Goal: Transaction & Acquisition: Purchase product/service

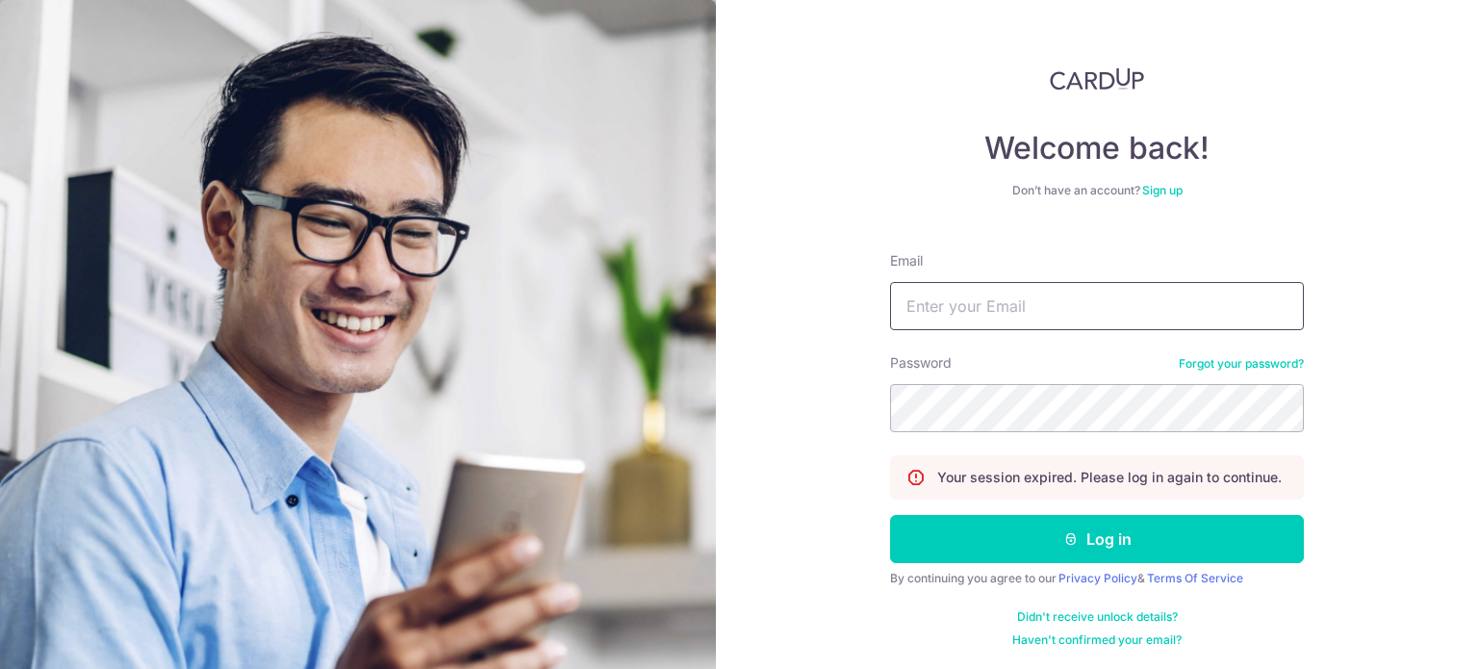
click at [1020, 301] on input "Email" at bounding box center [1097, 306] width 414 height 48
type input "admin@kinvet.sg"
click at [890, 515] on button "Log in" at bounding box center [1097, 539] width 414 height 48
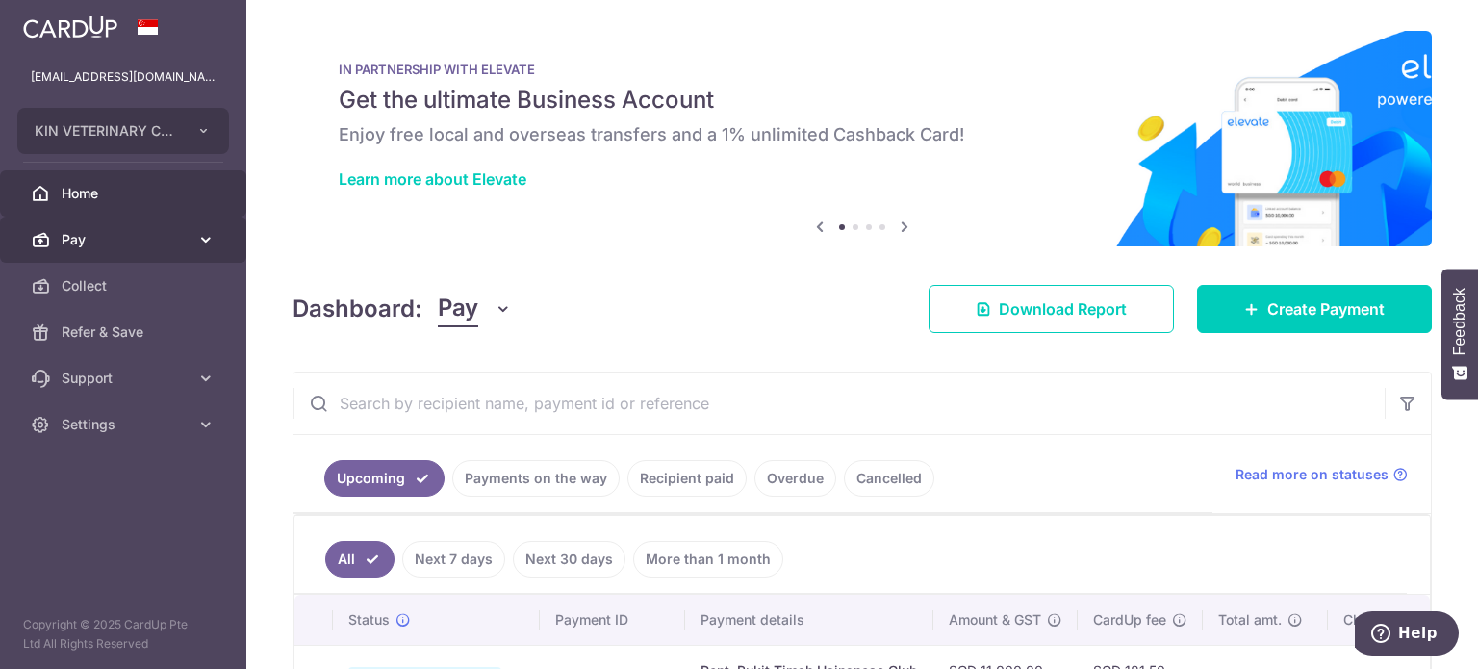
click at [131, 236] on span "Pay" at bounding box center [125, 239] width 127 height 19
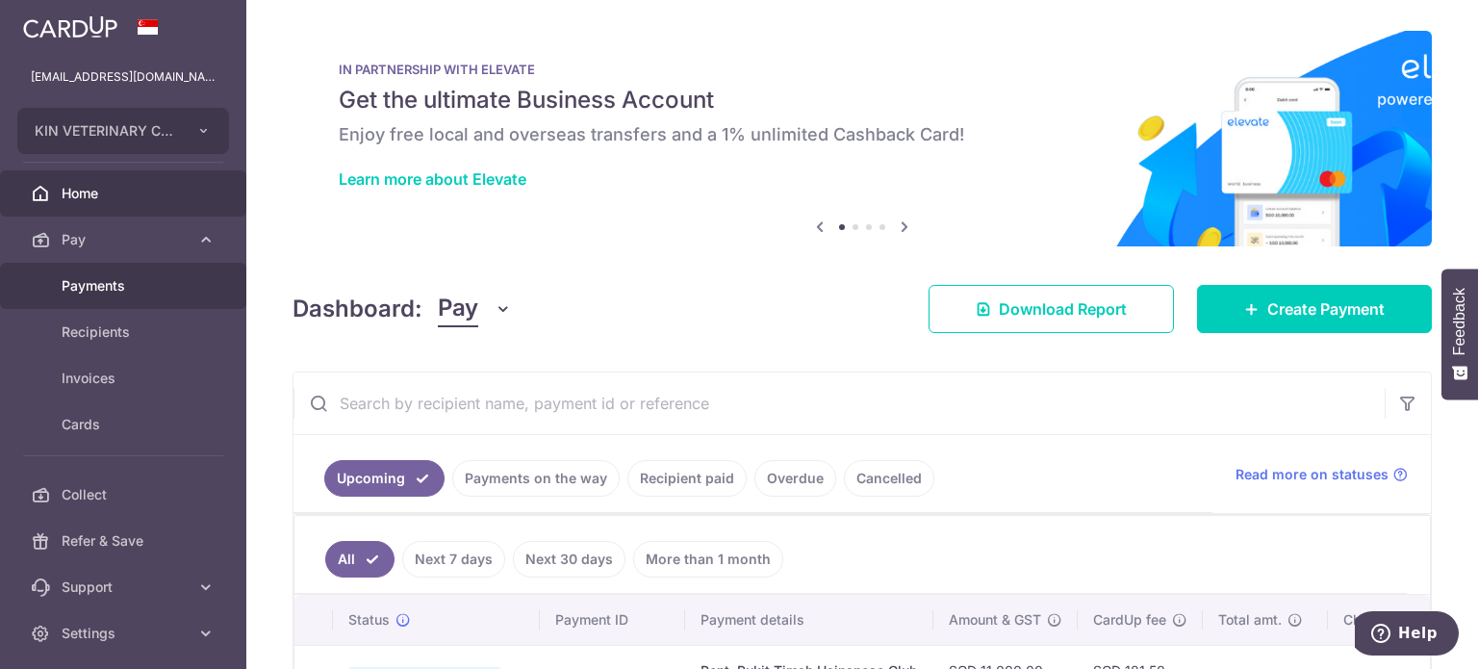
click at [161, 281] on span "Payments" at bounding box center [125, 285] width 127 height 19
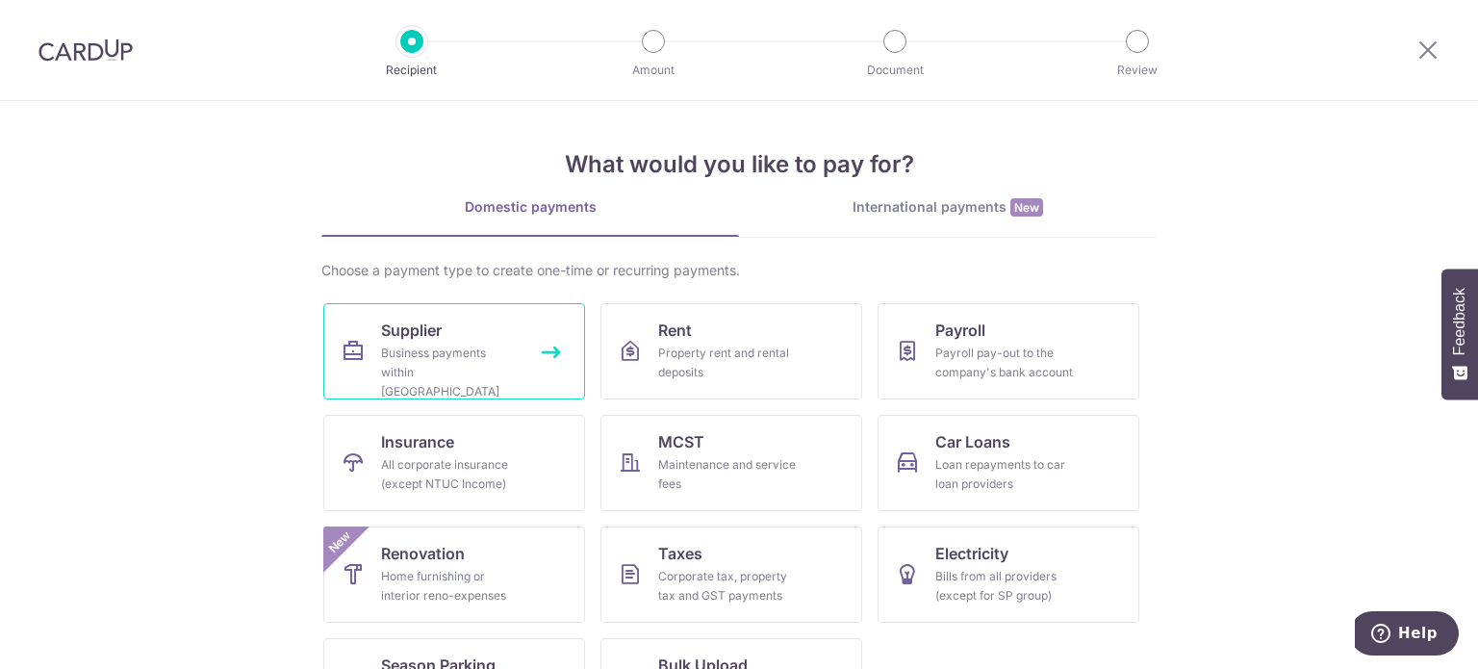
click at [449, 353] on div "Business payments within Singapore" at bounding box center [450, 373] width 139 height 58
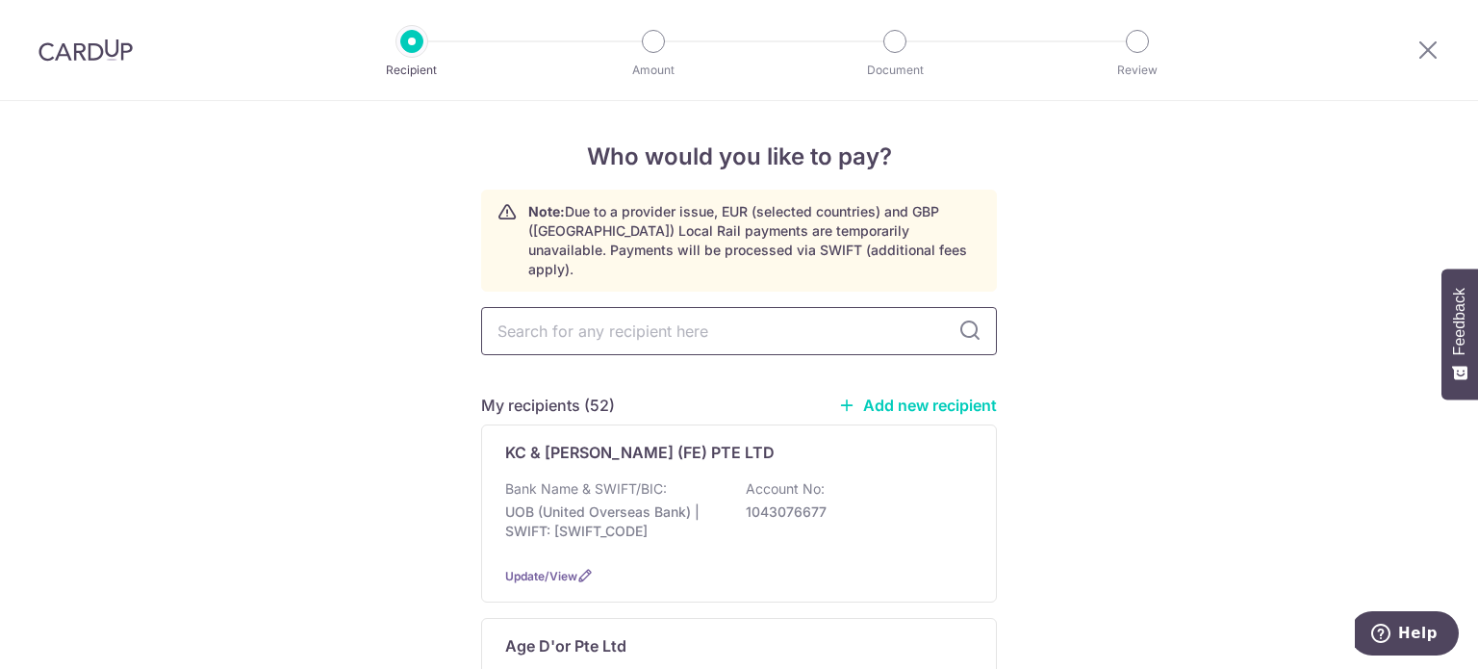
click at [687, 319] on input "text" at bounding box center [739, 331] width 516 height 48
type input "renadyl"
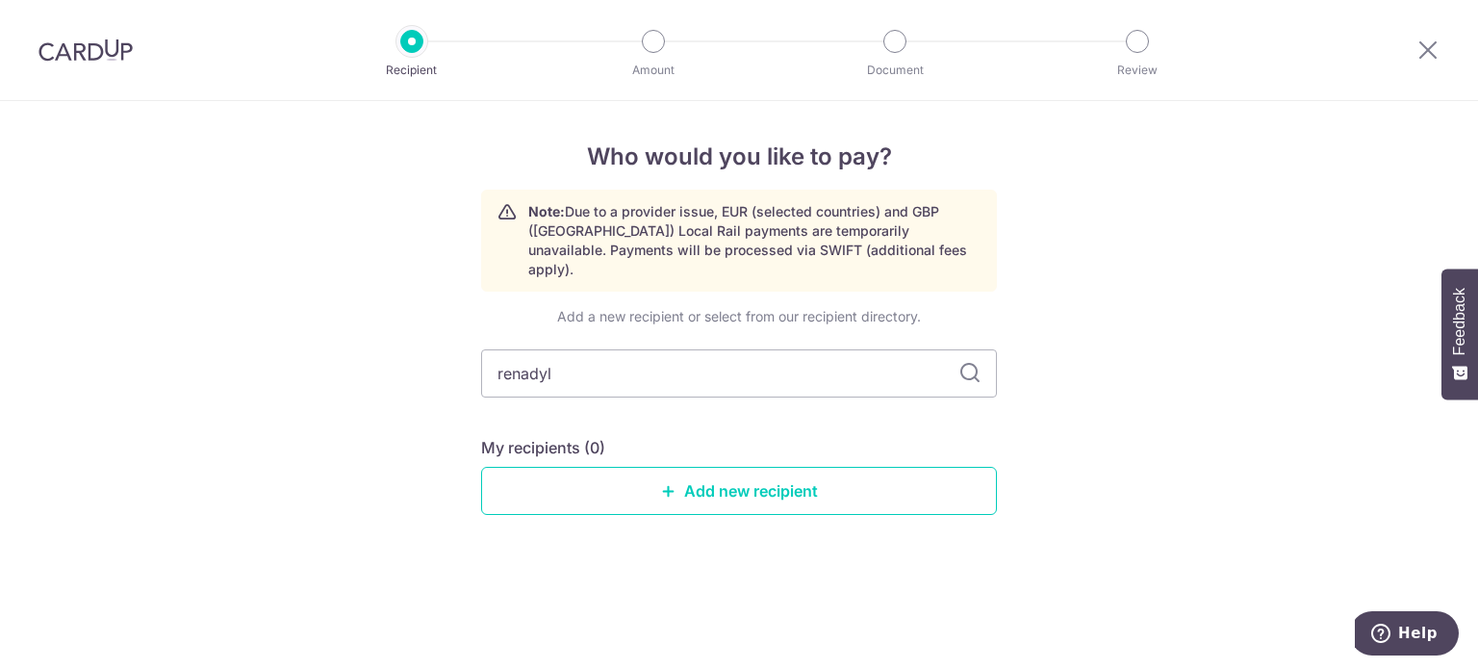
drag, startPoint x: 548, startPoint y: 360, endPoint x: 343, endPoint y: 360, distance: 205.0
click at [343, 360] on div "Who would you like to pay? Note: Due to a provider issue, EUR (selected countri…" at bounding box center [739, 385] width 1478 height 568
type input "z-"
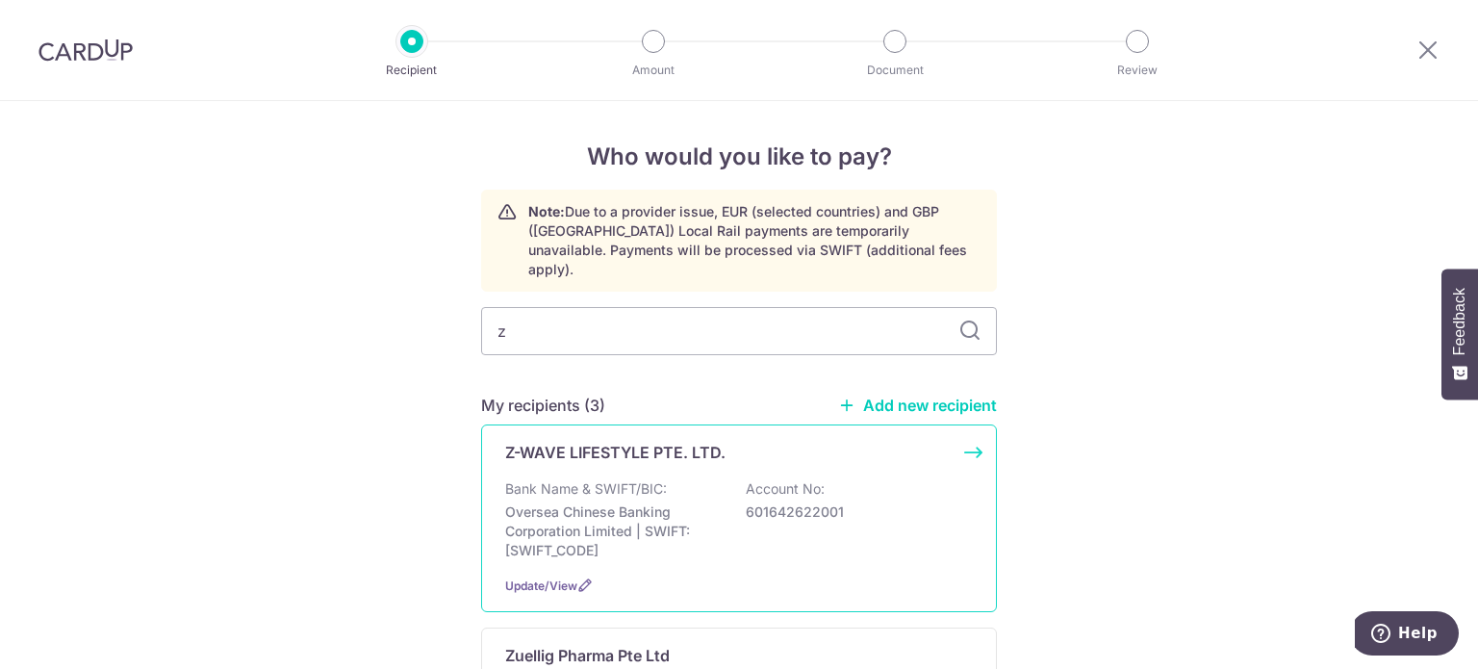
click at [598, 479] on p "Bank Name & SWIFT/BIC:" at bounding box center [586, 488] width 162 height 19
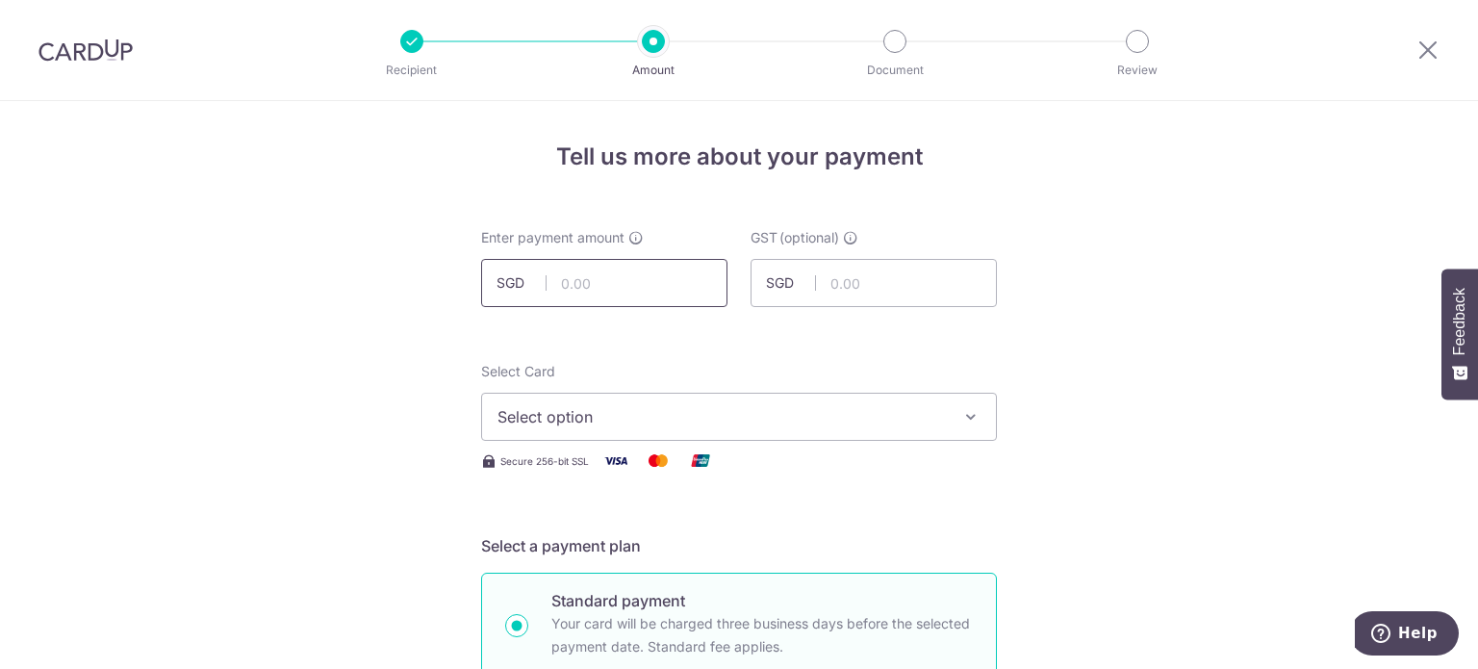
click at [633, 288] on input "text" at bounding box center [604, 283] width 246 height 48
type input "2,625.00"
click at [851, 416] on span "Select option" at bounding box center [721, 416] width 448 height 23
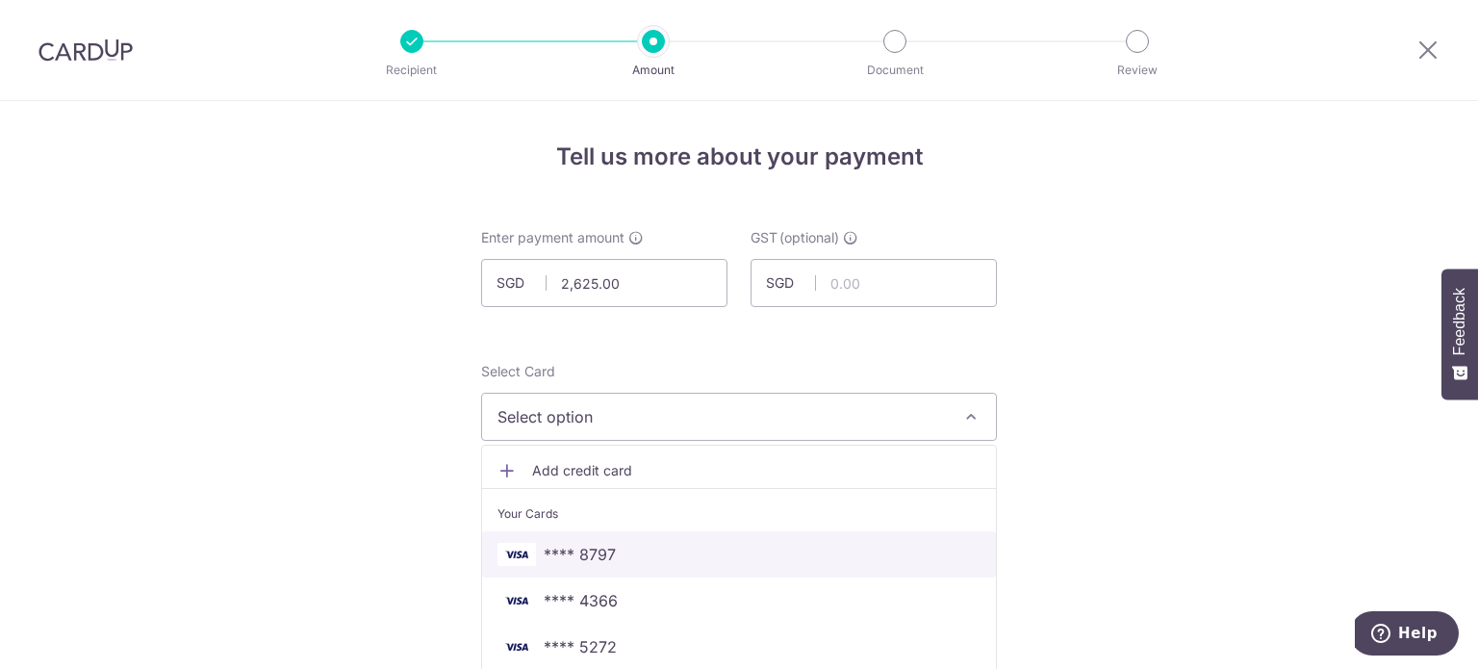
click at [621, 544] on span "**** 8797" at bounding box center [738, 554] width 483 height 23
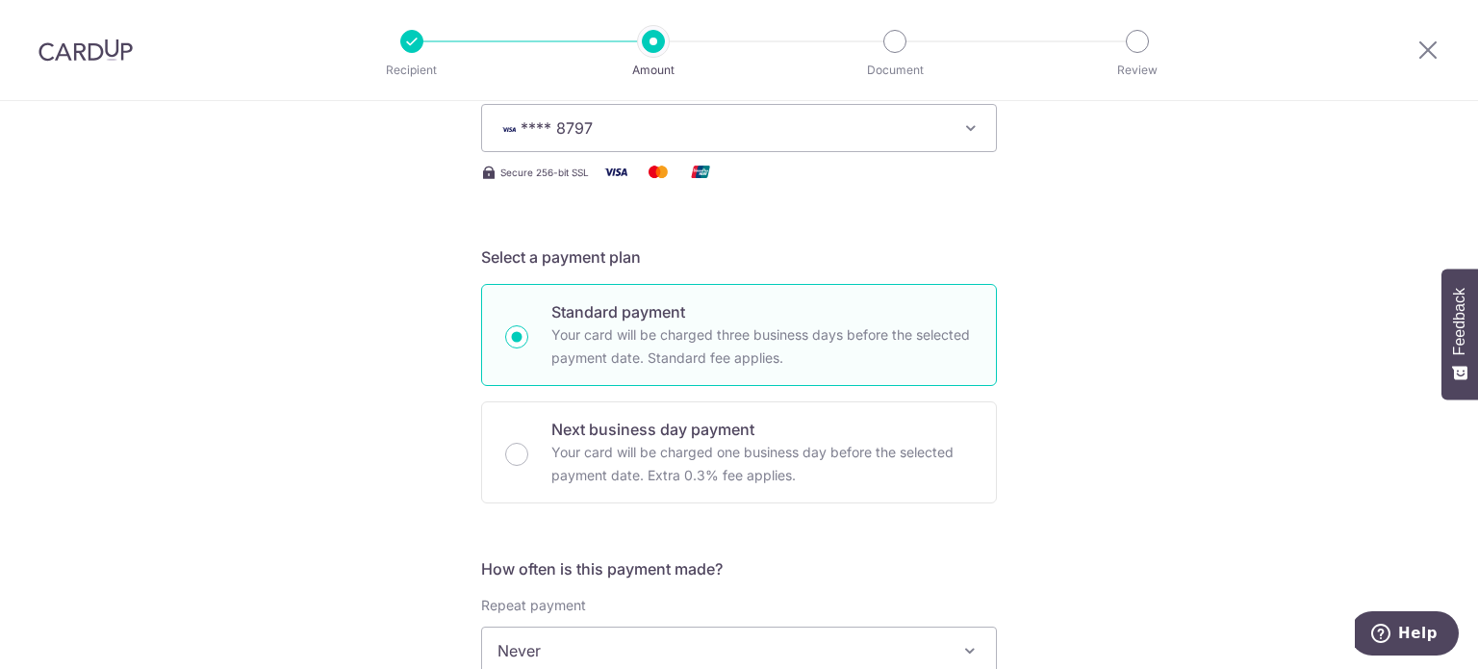
scroll to position [481, 0]
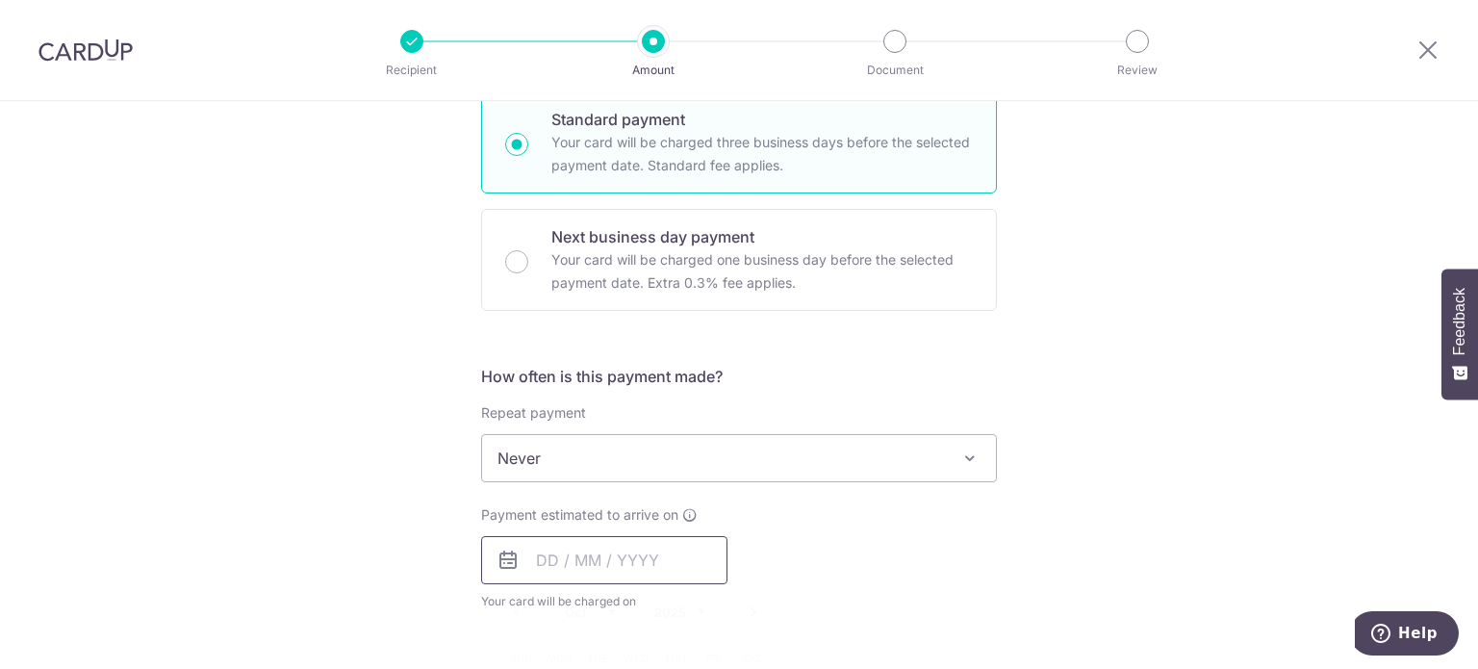
click at [639, 573] on input "text" at bounding box center [604, 560] width 246 height 48
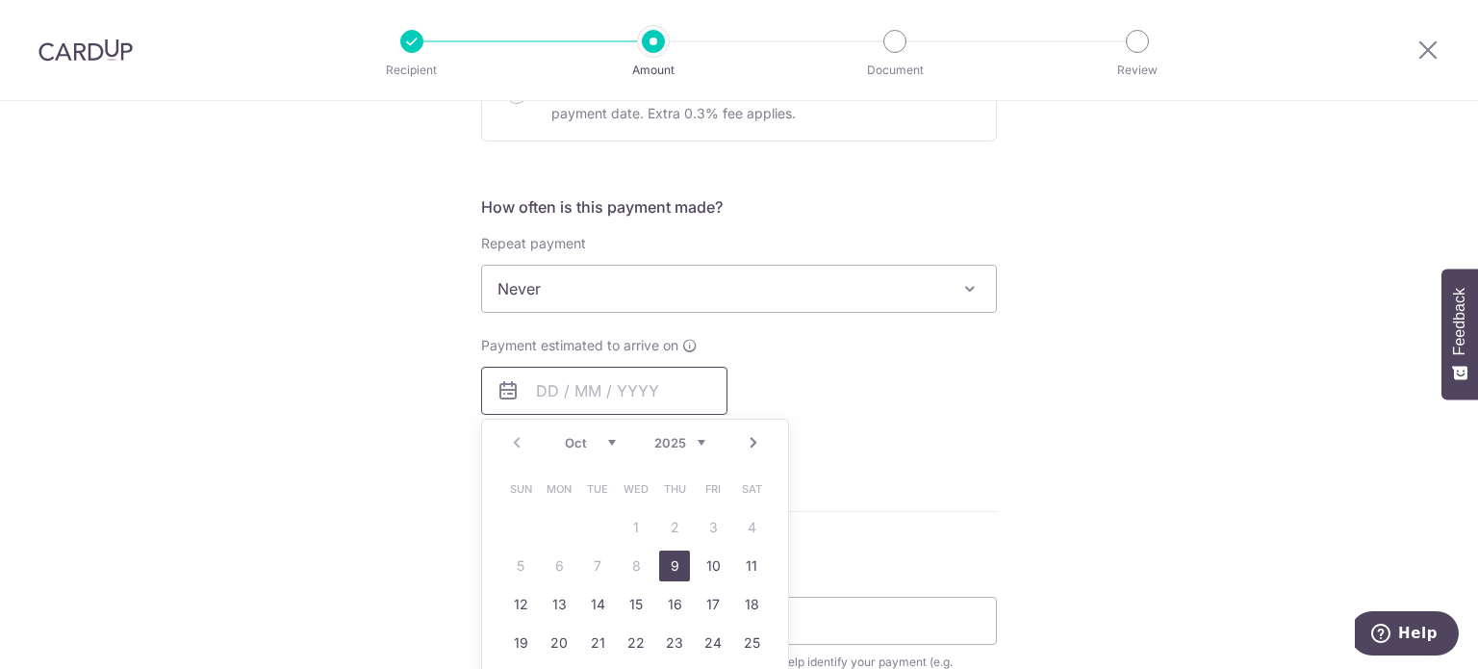
scroll to position [674, 0]
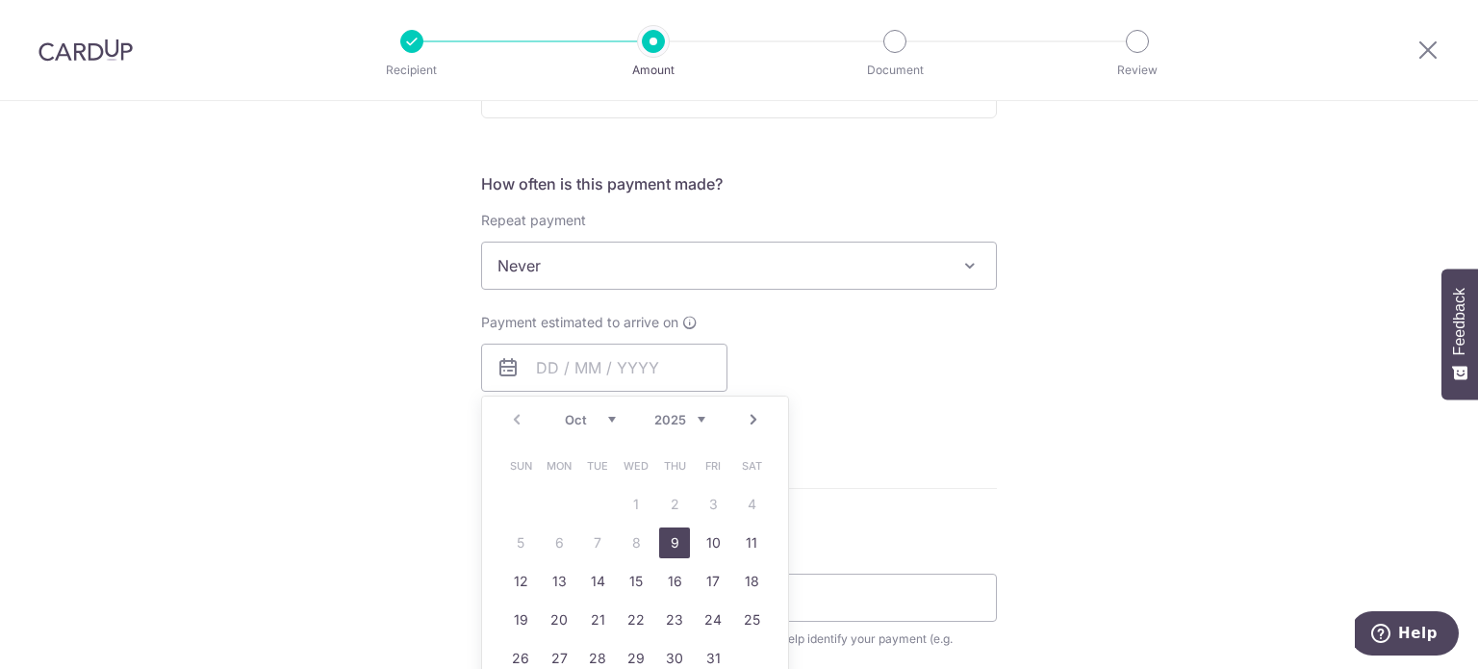
click at [667, 549] on link "9" at bounding box center [674, 542] width 31 height 31
type input "09/10/2025"
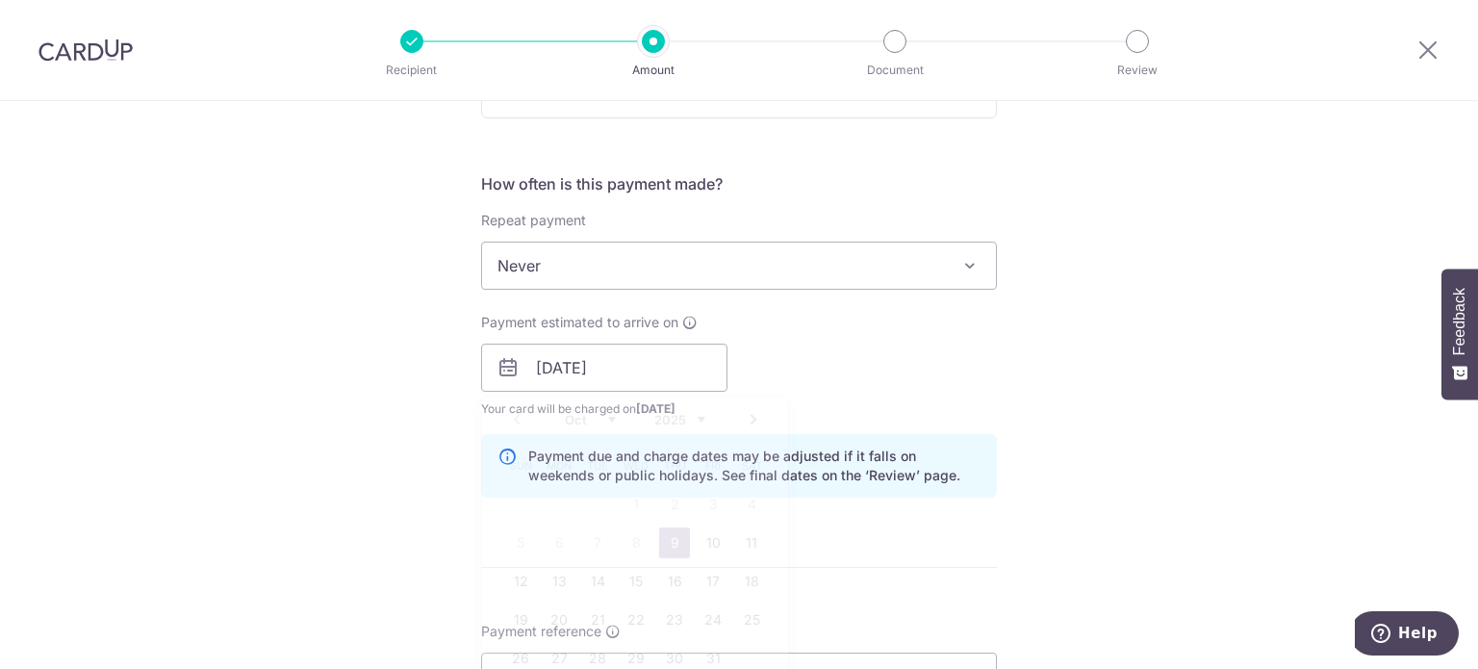
click at [1116, 417] on div "Tell us more about your payment Enter payment amount SGD 2,625.00 2625.00 GST (…" at bounding box center [739, 401] width 1478 height 1949
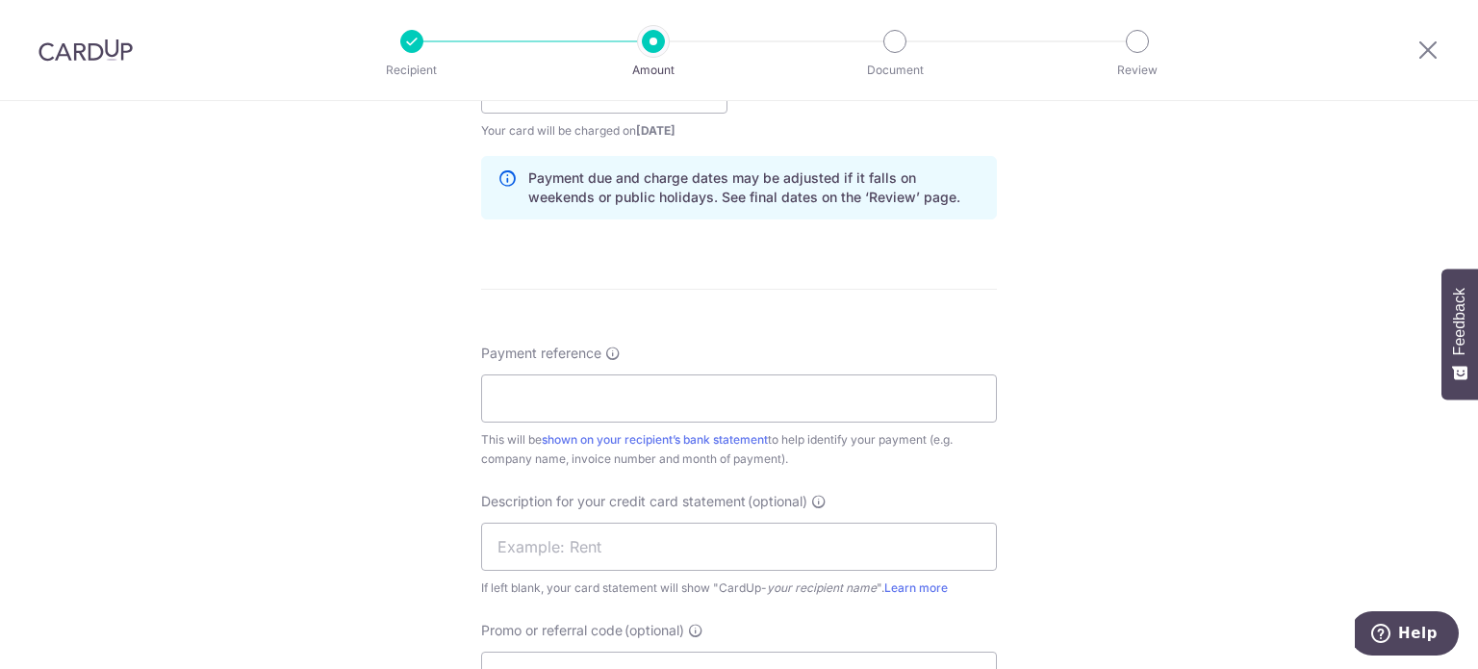
scroll to position [962, 0]
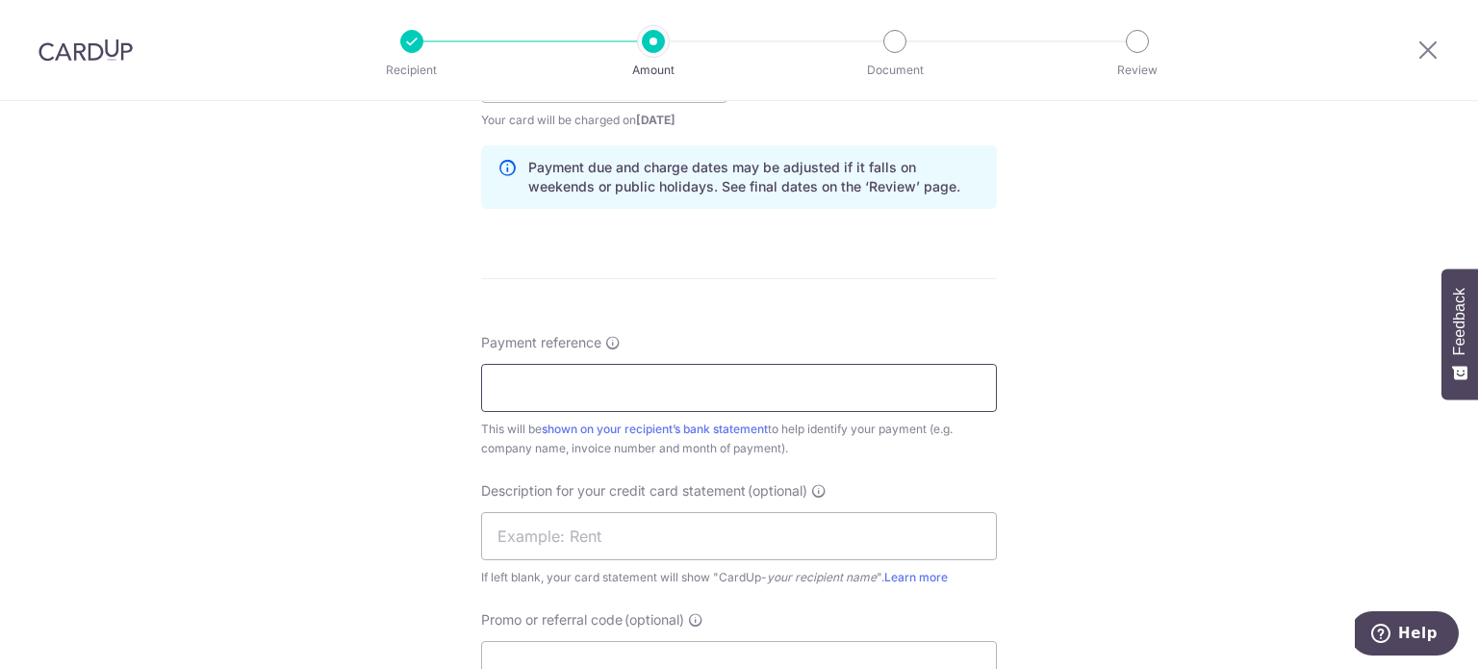
click at [528, 381] on input "Payment reference" at bounding box center [739, 388] width 516 height 48
type input "Zwave Inv Jul 25 Kin Vet"
drag, startPoint x: 404, startPoint y: 397, endPoint x: 361, endPoint y: 403, distance: 43.7
click at [361, 403] on div "Tell us more about your payment Enter payment amount SGD 2,625.00 2625.00 GST (…" at bounding box center [739, 113] width 1478 height 1949
click at [569, 540] on input "text" at bounding box center [739, 536] width 516 height 48
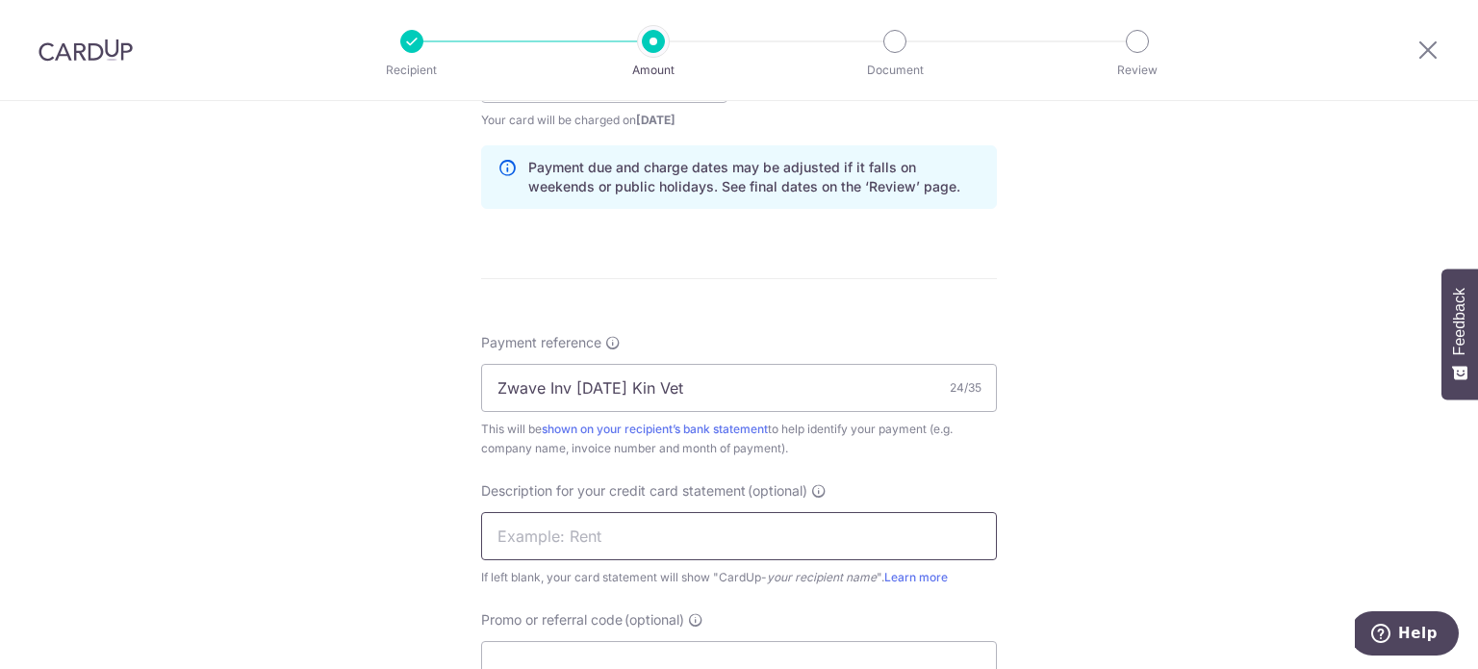
paste input "Zwave Inv Jul 2"
type input "Zwave Inv Sep52"
click at [589, 380] on input "Zwave Inv Jul 25 Kin Vet" at bounding box center [739, 388] width 516 height 48
type input "Zwave Inv Sep 25 Kin Vet"
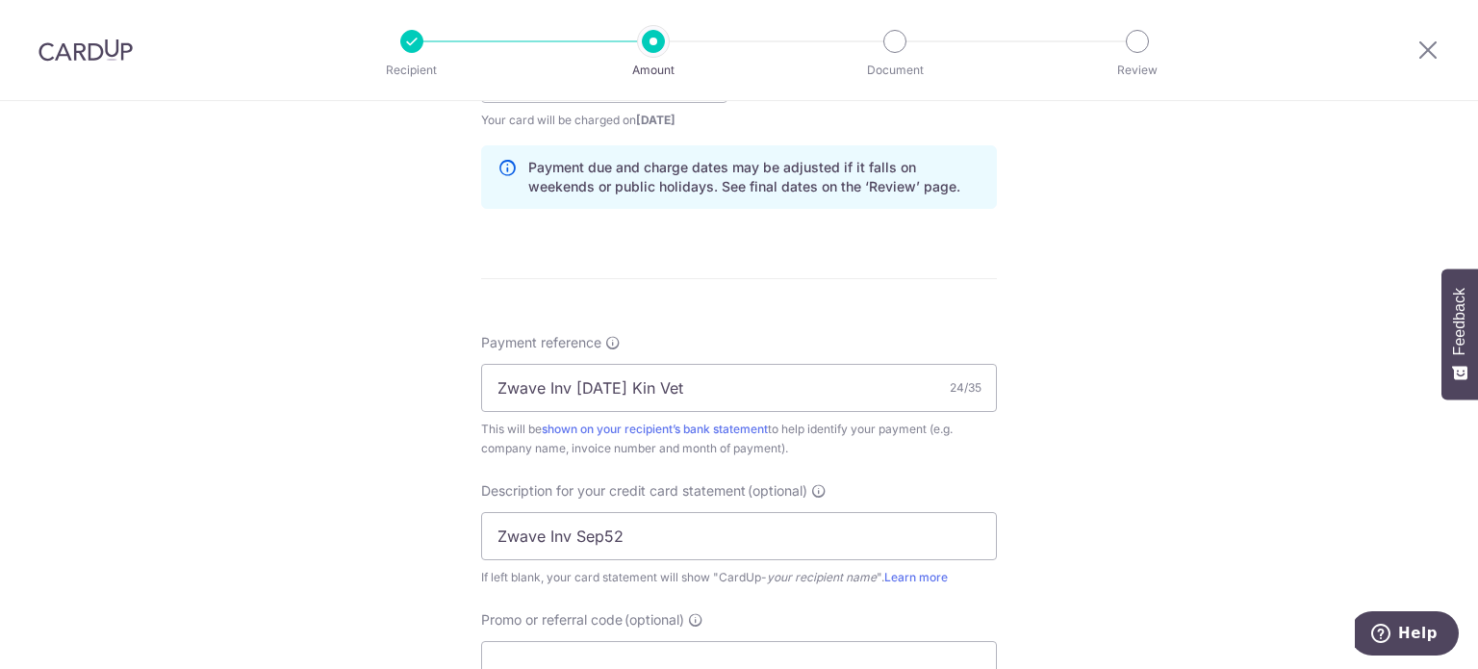
click at [1020, 320] on div "Tell us more about your payment Enter payment amount SGD 2,625.00 2625.00 GST (…" at bounding box center [739, 113] width 1478 height 1949
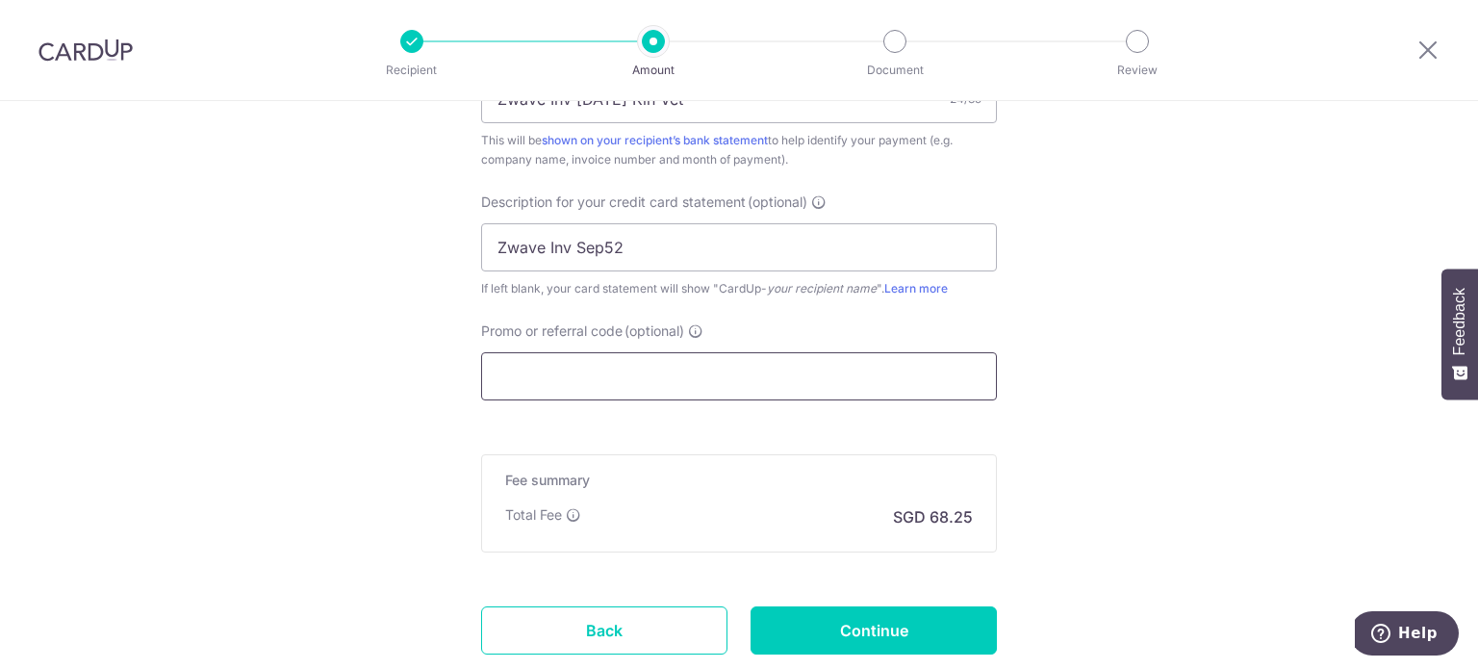
click at [804, 384] on input "Promo or referral code (optional)" at bounding box center [739, 376] width 516 height 48
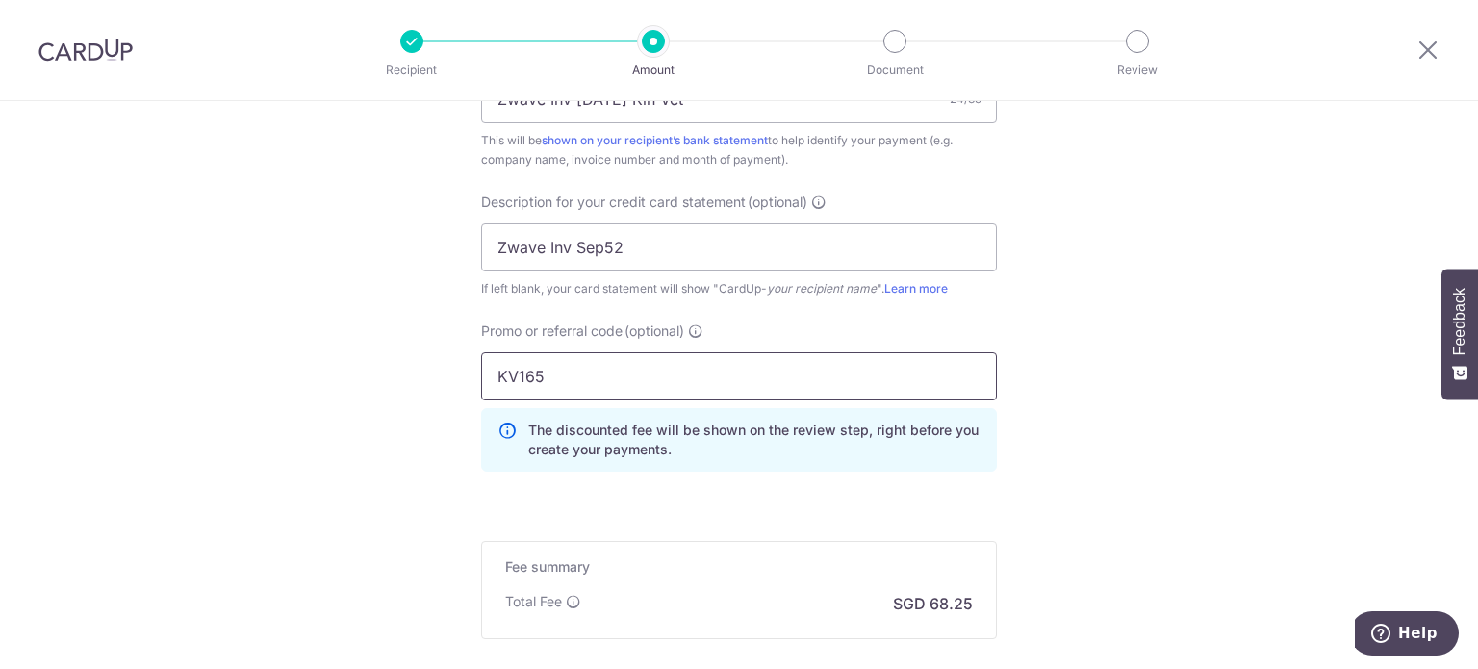
type input "KV165"
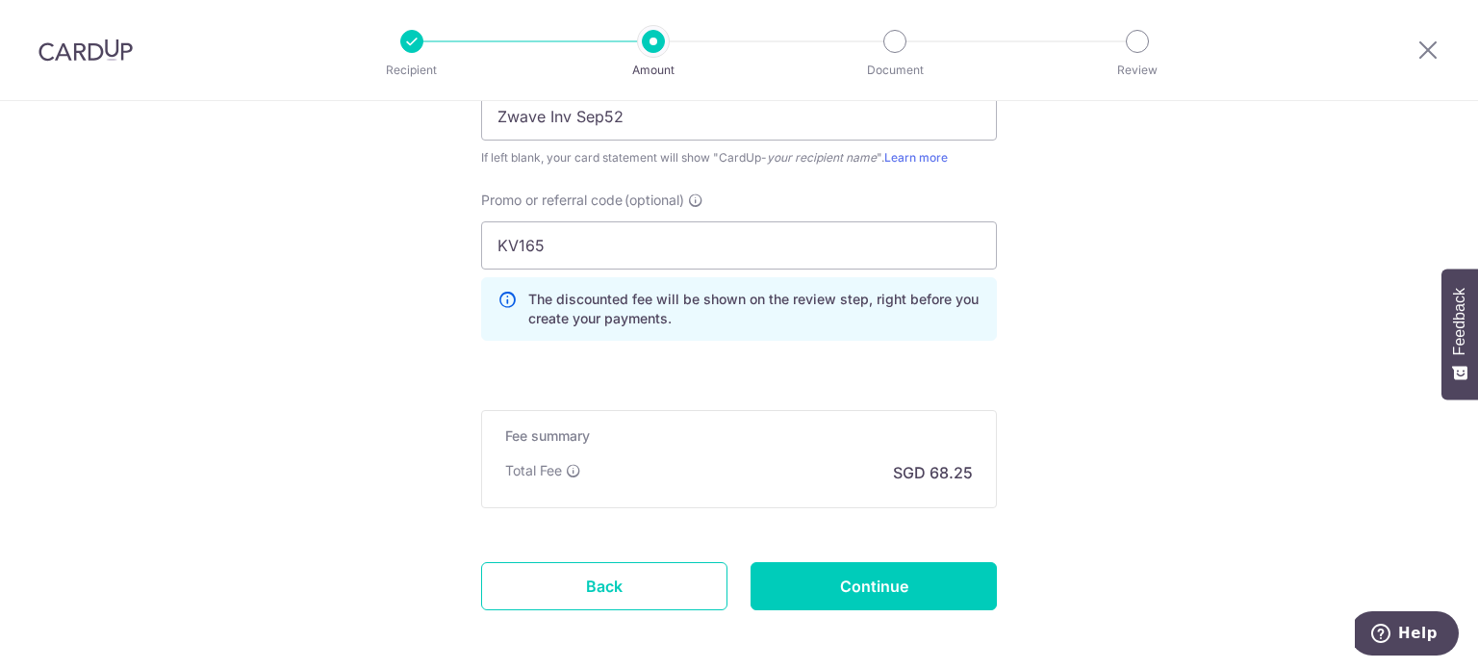
scroll to position [1464, 0]
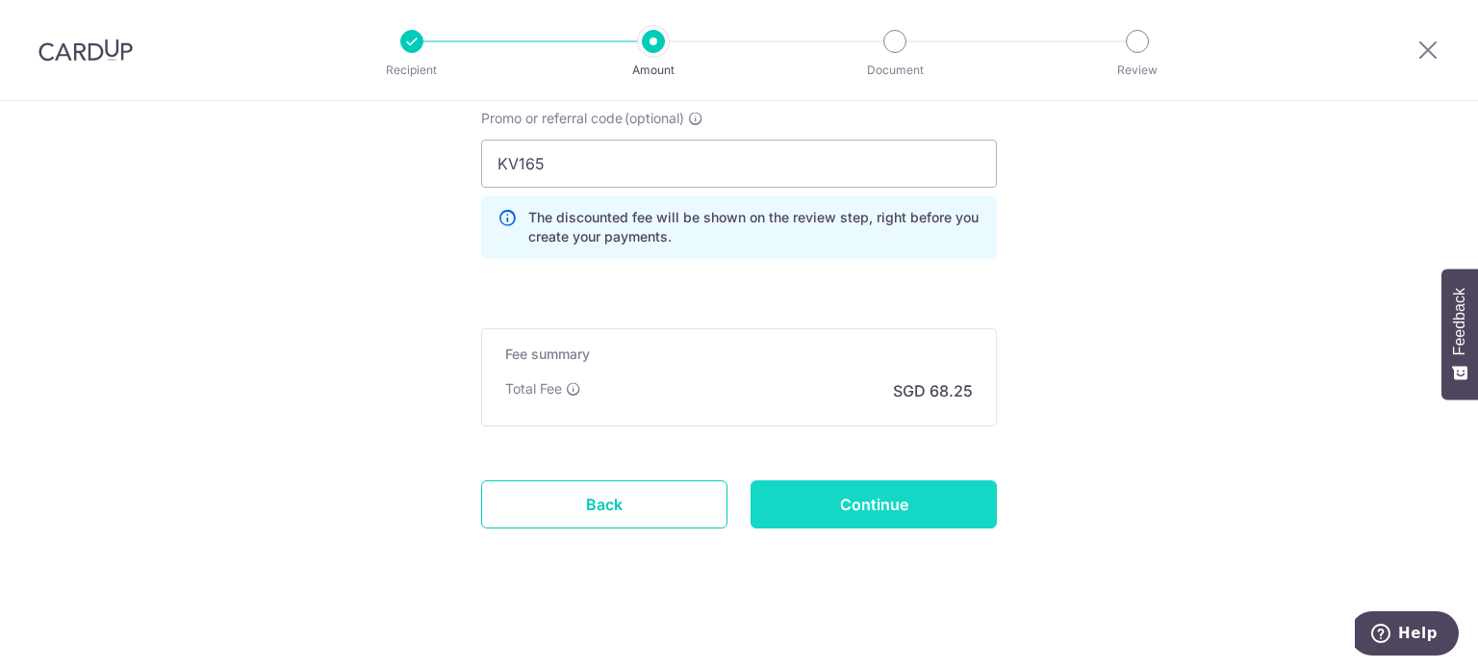
click at [852, 507] on input "Continue" at bounding box center [874, 504] width 246 height 48
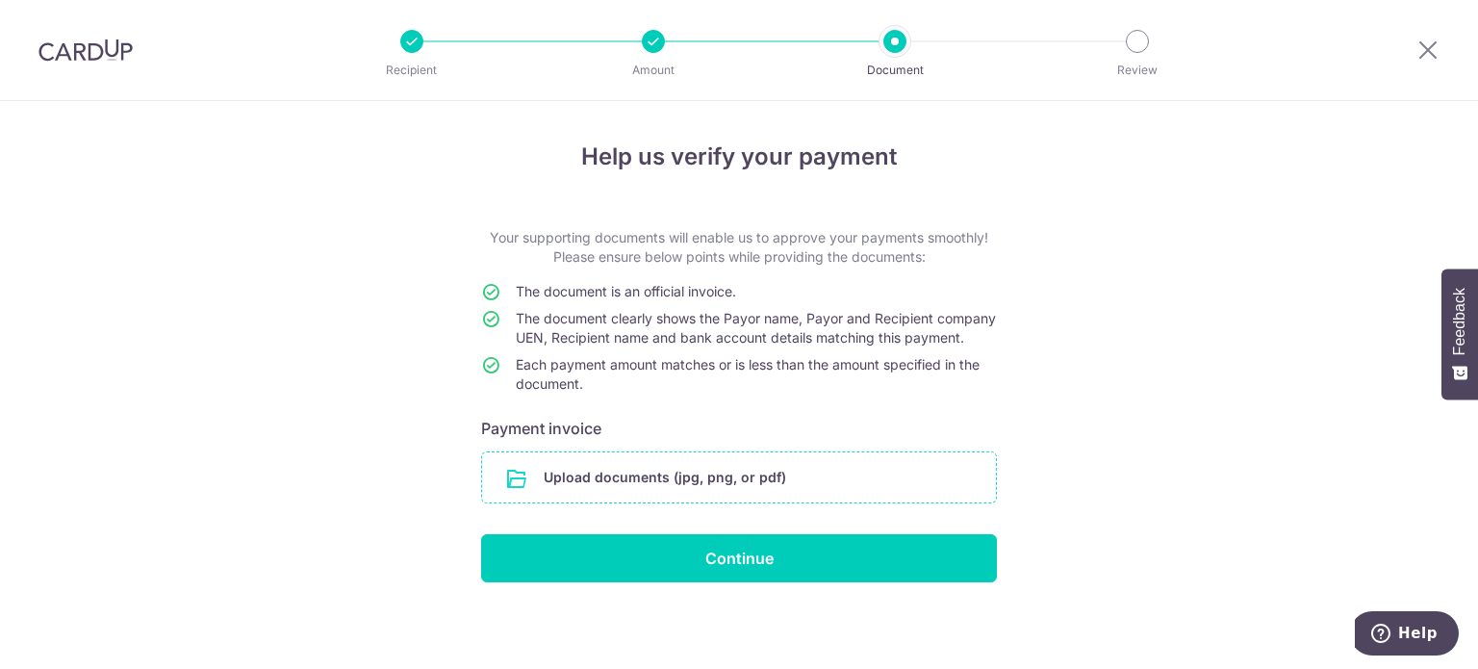
click at [596, 502] on input "file" at bounding box center [739, 477] width 514 height 50
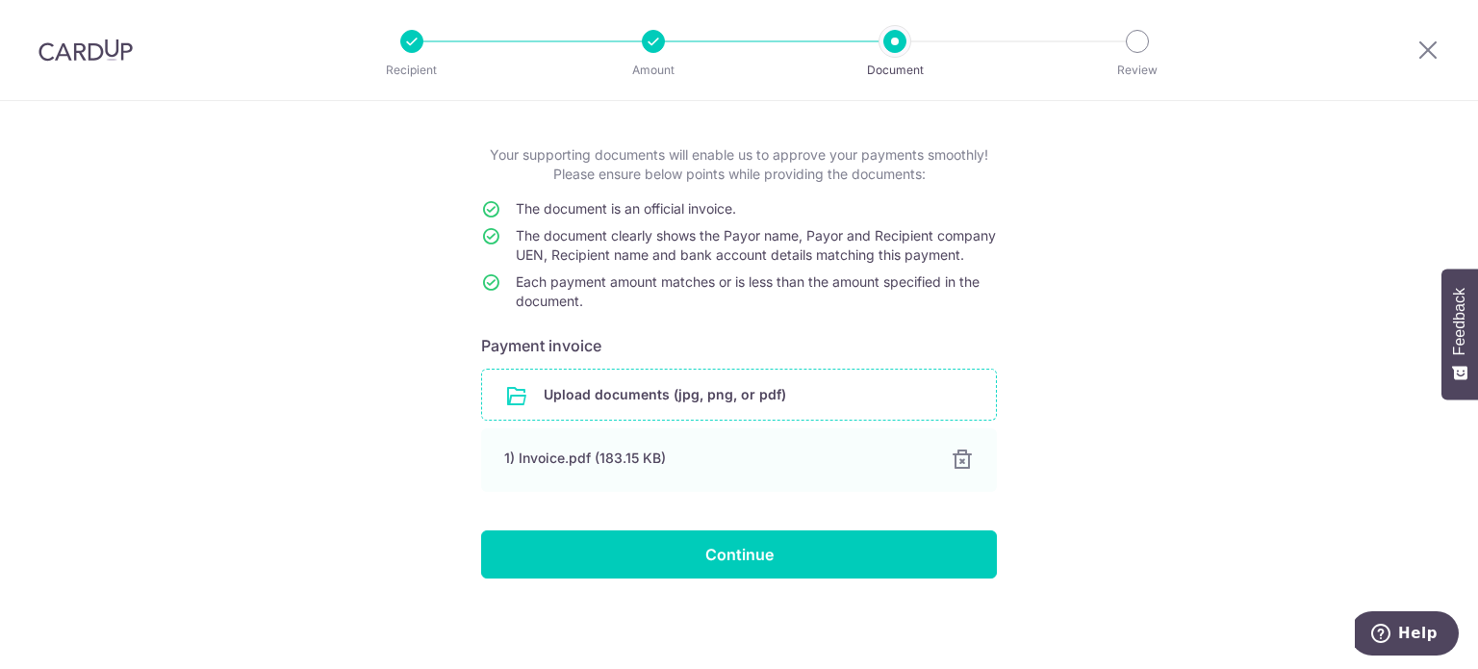
scroll to position [100, 0]
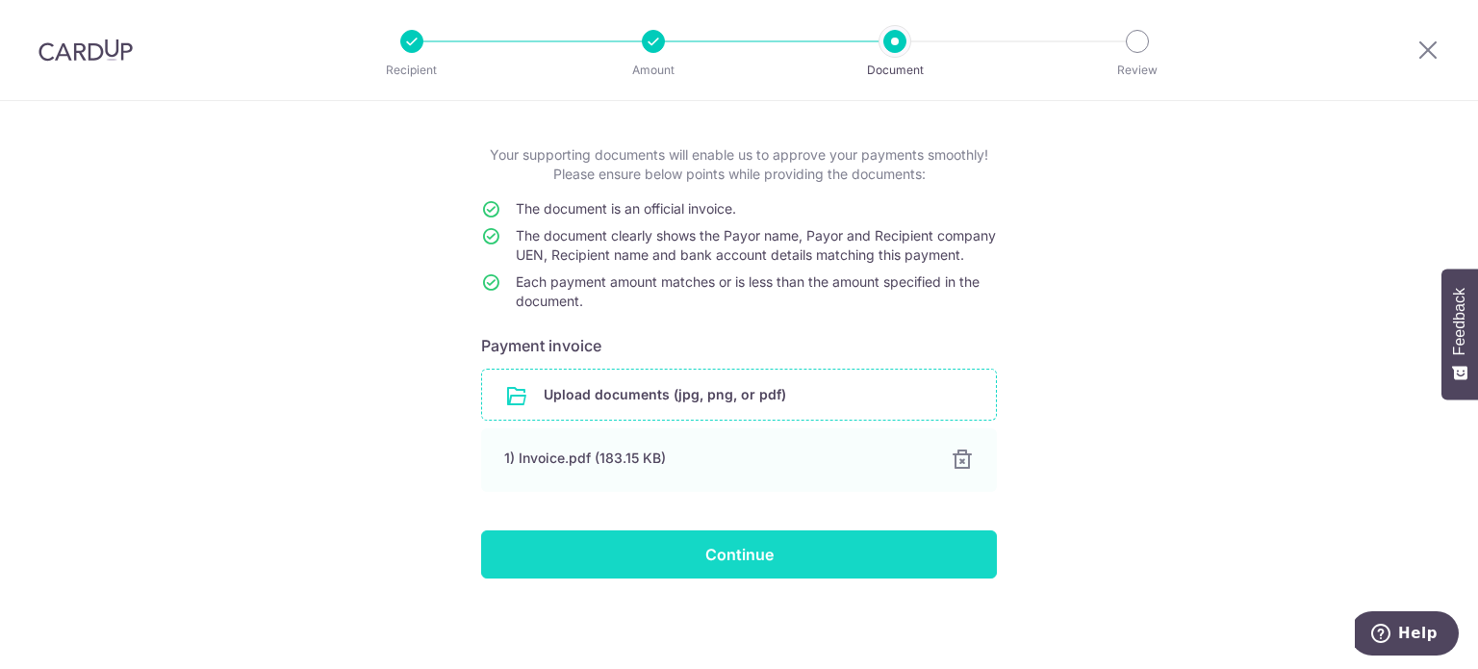
click at [910, 552] on input "Continue" at bounding box center [739, 554] width 516 height 48
